Goal: Navigation & Orientation: Find specific page/section

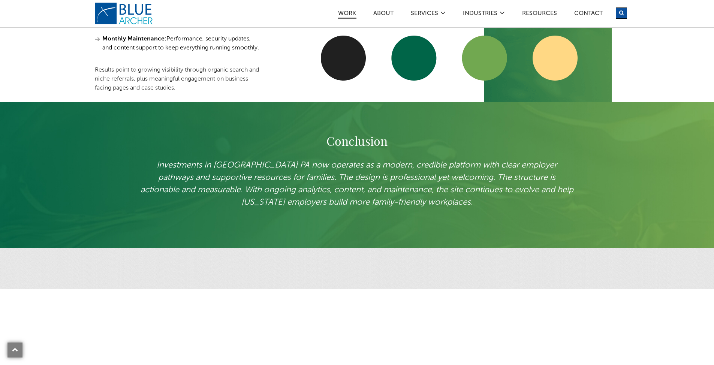
scroll to position [1799, 0]
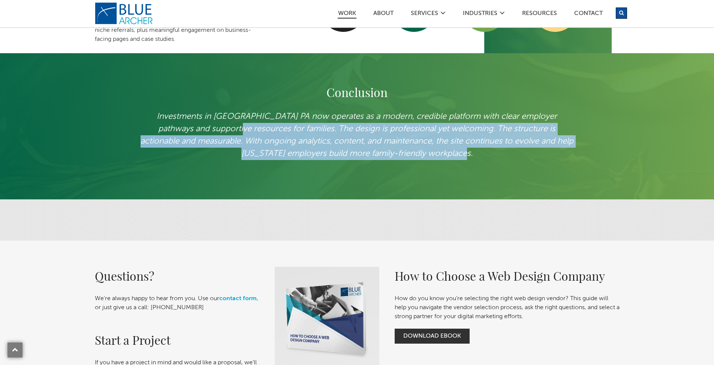
drag, startPoint x: 201, startPoint y: 136, endPoint x: 461, endPoint y: 172, distance: 263.2
click at [461, 169] on div "Conclusion Investments in Caring PA now operates as a modern, credible platform…" at bounding box center [357, 111] width 540 height 116
click at [465, 160] on p "Investments in [GEOGRAPHIC_DATA] PA now operates as a modern, credible platform…" at bounding box center [357, 135] width 435 height 49
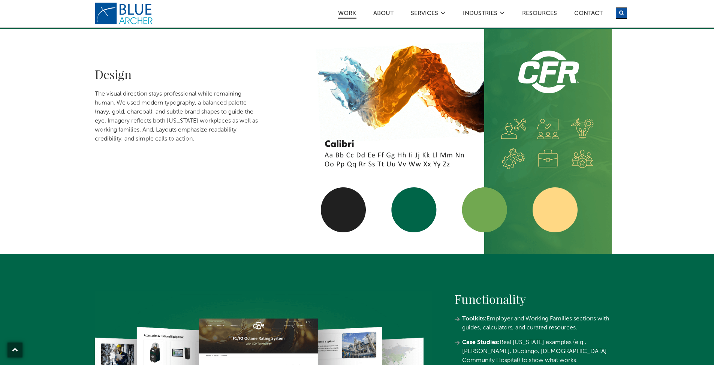
scroll to position [937, 0]
